Goal: Find specific page/section: Find specific page/section

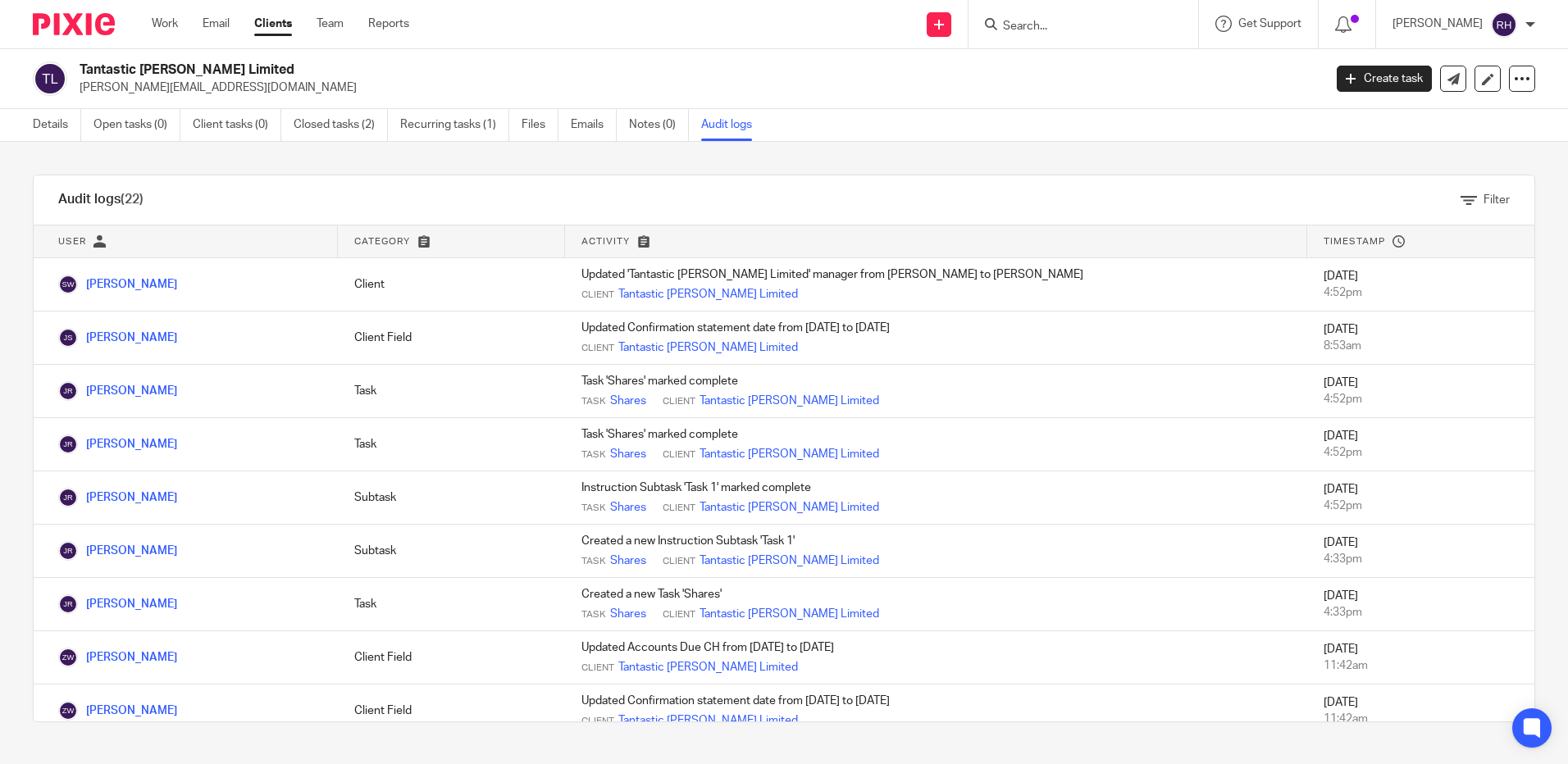
click at [90, 29] on img at bounding box center [73, 24] width 82 height 22
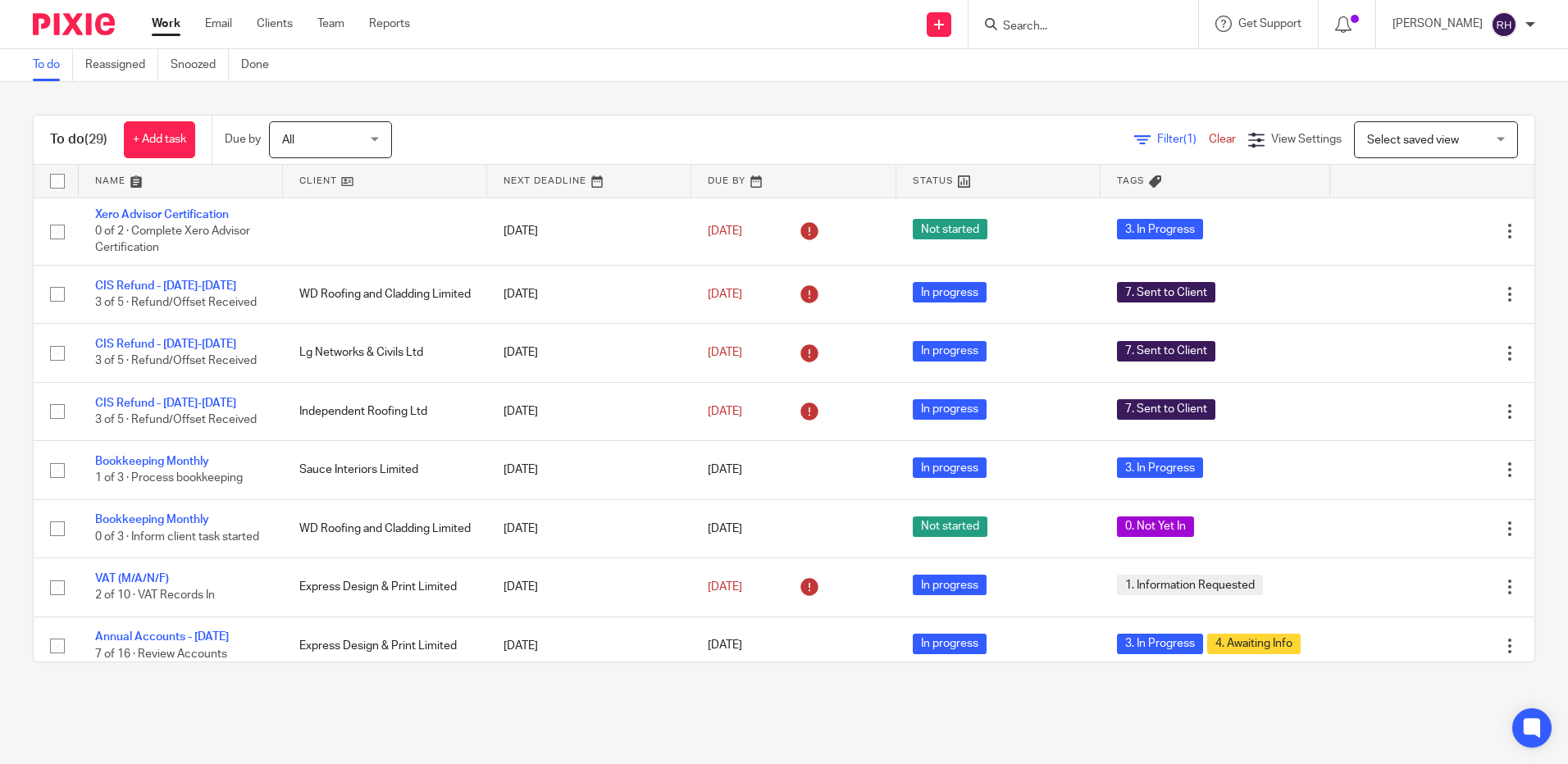
click at [1529, 28] on div at bounding box center [1530, 24] width 10 height 10
click at [1248, 141] on icon at bounding box center [1256, 140] width 16 height 16
click at [1471, 142] on div "Select saved view Select saved view" at bounding box center [1436, 140] width 164 height 37
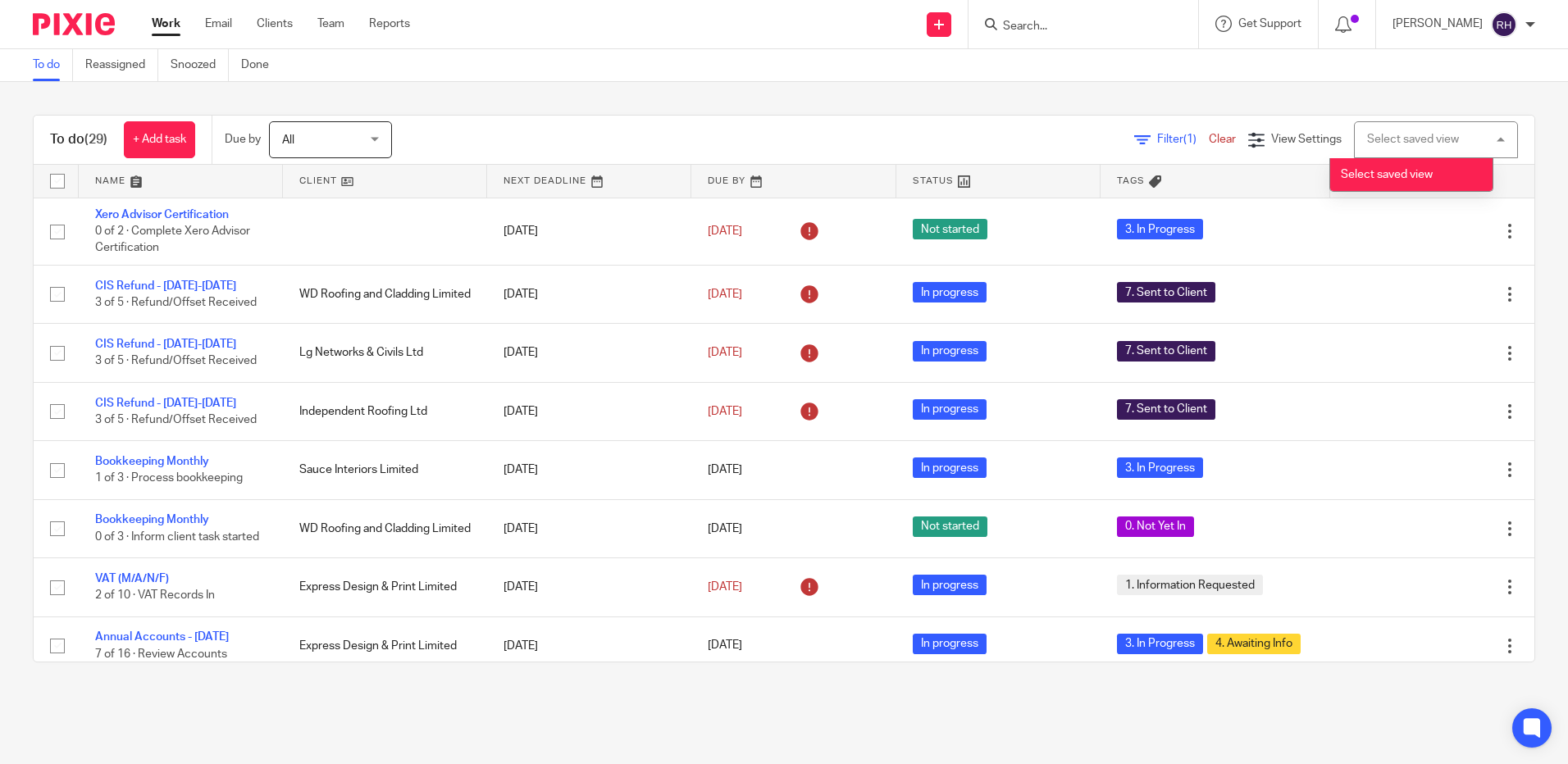
click at [1471, 142] on div "Select saved view Select saved view" at bounding box center [1436, 140] width 164 height 37
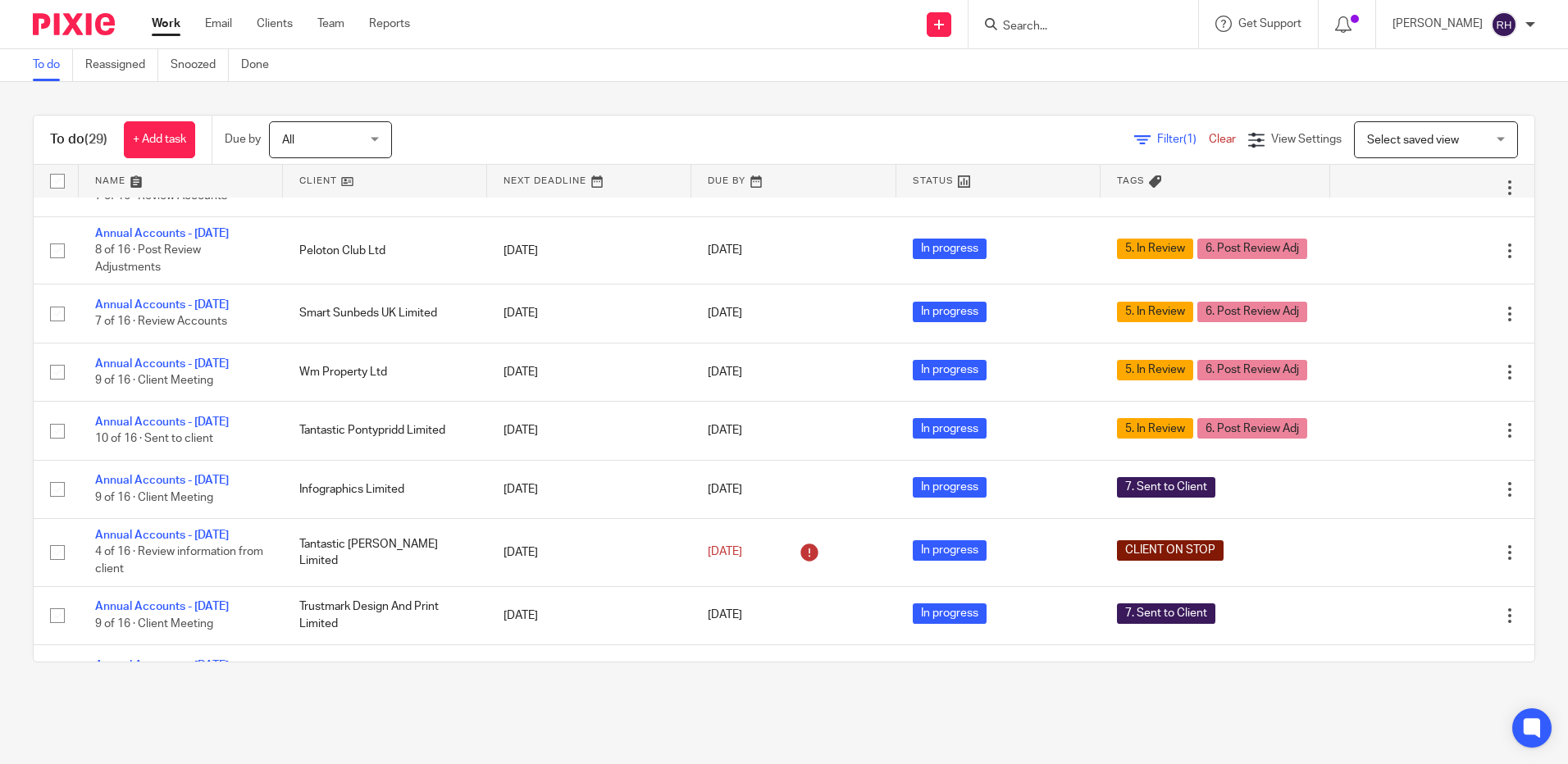
scroll to position [455, 0]
